Goal: Task Accomplishment & Management: Manage account settings

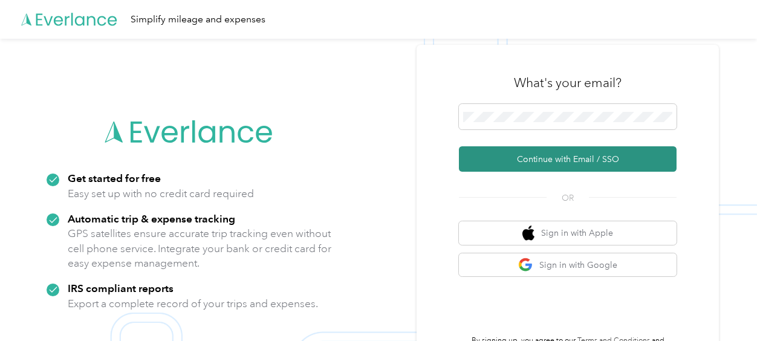
click at [628, 158] on button "Continue with Email / SSO" at bounding box center [568, 158] width 218 height 25
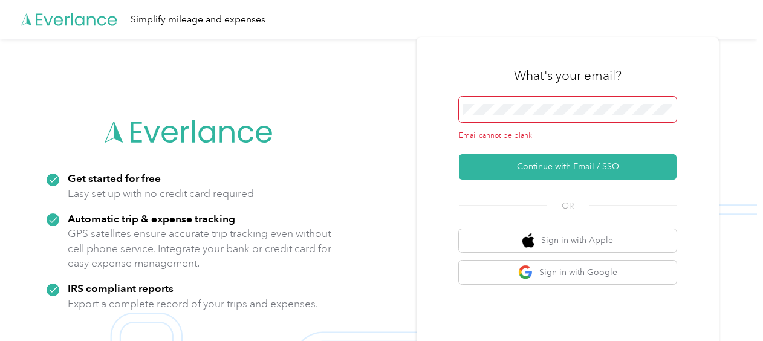
click at [496, 103] on span at bounding box center [568, 109] width 218 height 25
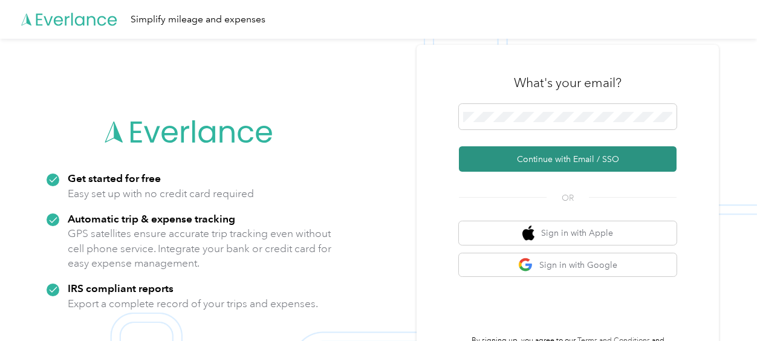
click at [490, 160] on button "Continue with Email / SSO" at bounding box center [568, 158] width 218 height 25
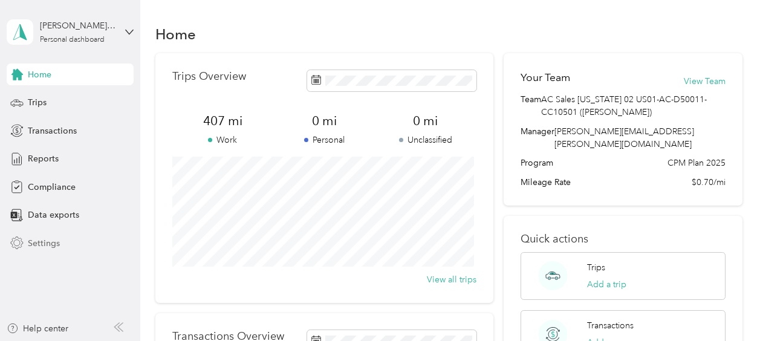
click at [44, 248] on span "Settings" at bounding box center [44, 243] width 32 height 13
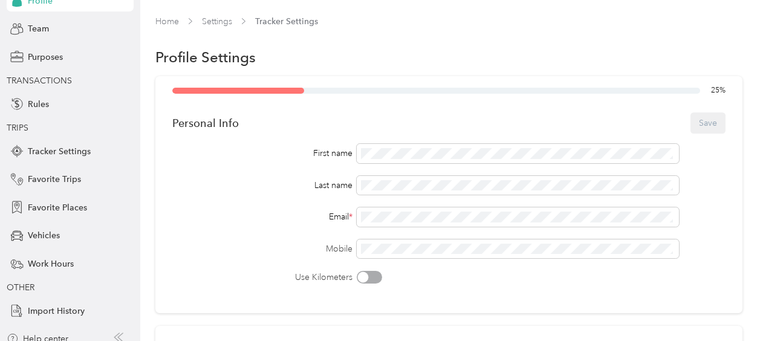
scroll to position [105, 0]
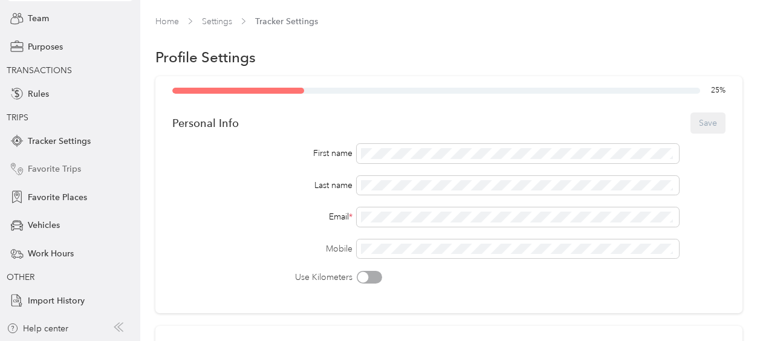
click at [69, 163] on span "Favorite Trips" at bounding box center [54, 169] width 53 height 13
